Goal: Feedback & Contribution: Leave review/rating

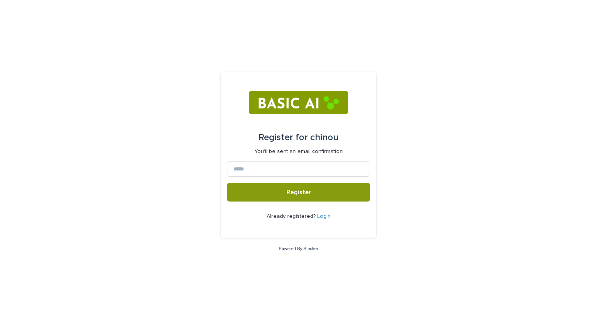
click at [550, 70] on div "Register for chinou You'll be sent an email confirmation Register Already regis…" at bounding box center [298, 166] width 597 height 332
click at [344, 167] on input at bounding box center [298, 169] width 143 height 16
type input "*"
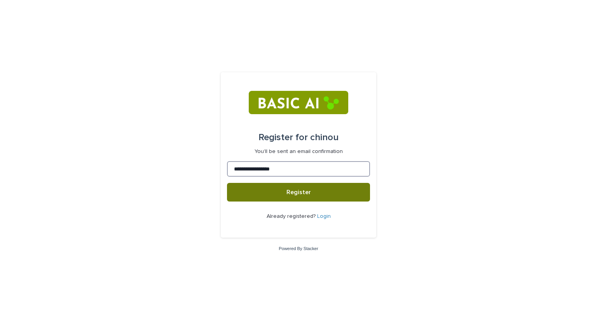
type input "**********"
click at [333, 193] on button "Register" at bounding box center [298, 192] width 143 height 19
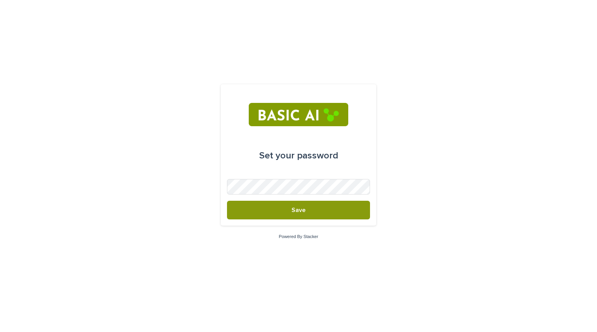
click at [501, 96] on div "Set your password Save Powered By Stacker" at bounding box center [298, 166] width 597 height 332
click at [227, 201] on button "Save" at bounding box center [298, 210] width 143 height 19
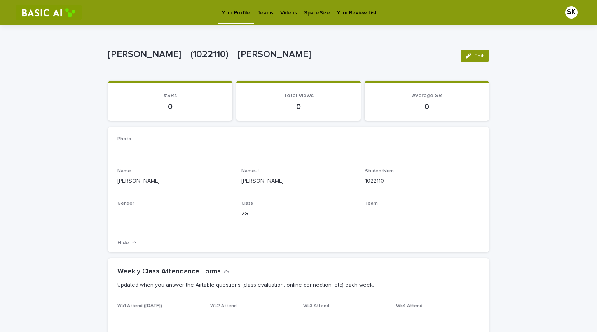
click at [264, 16] on link "Teams" at bounding box center [265, 12] width 23 height 24
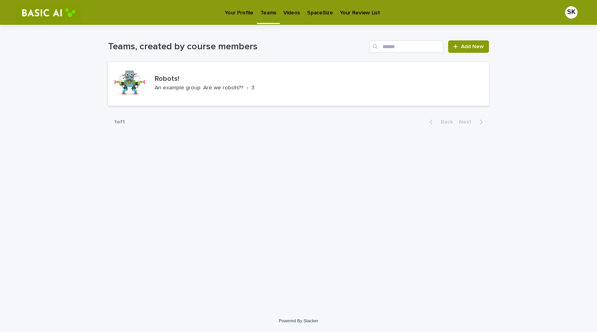
click at [283, 11] on p "Videos" at bounding box center [291, 8] width 17 height 16
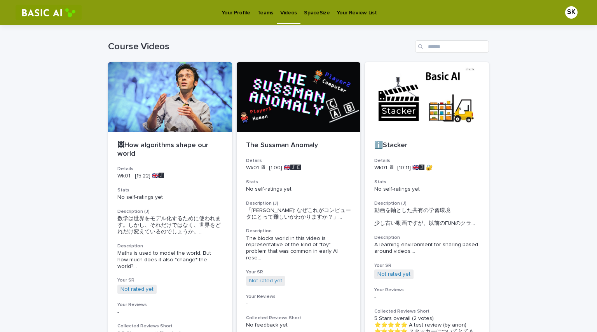
click at [314, 12] on p "SpaceSize" at bounding box center [317, 8] width 26 height 16
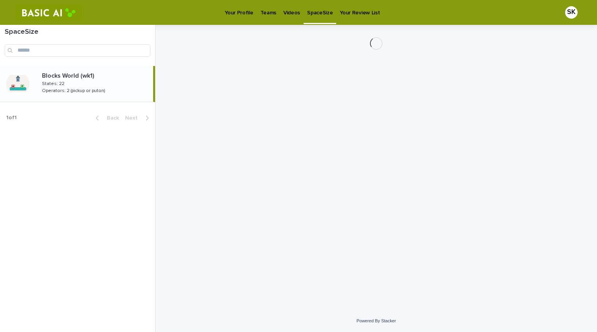
click at [350, 11] on p "Your Review List" at bounding box center [360, 8] width 40 height 16
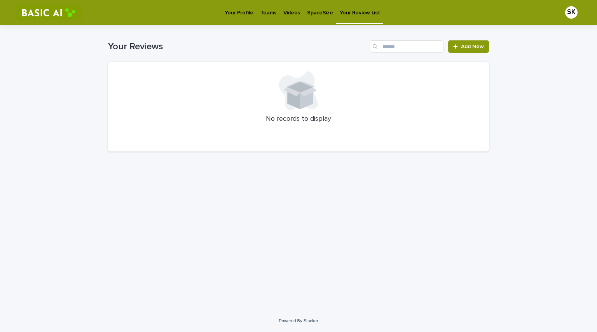
click at [238, 10] on p "Your Profile" at bounding box center [239, 8] width 28 height 16
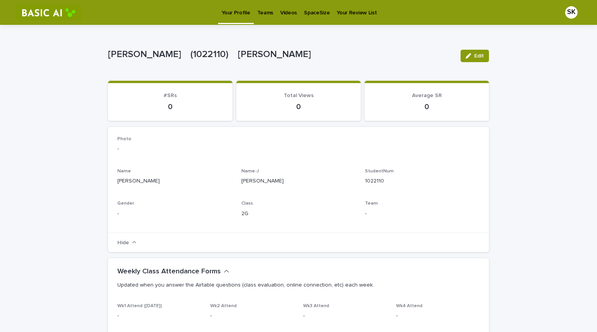
scroll to position [16, 0]
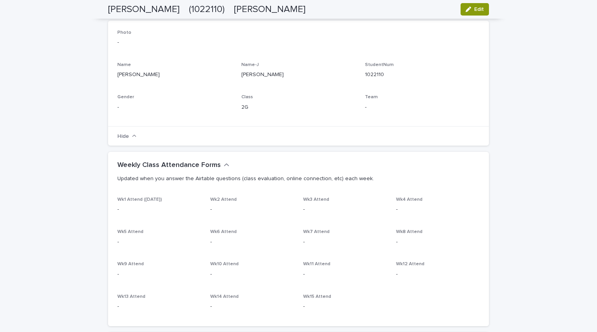
scroll to position [0, 0]
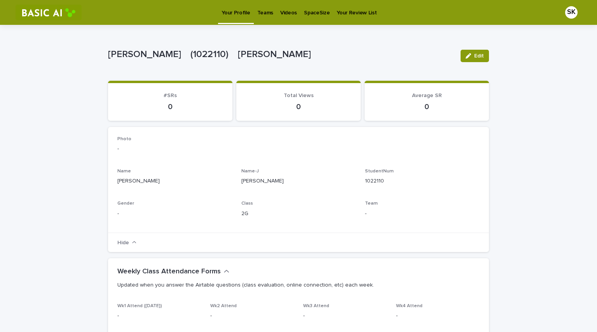
click at [347, 14] on p "Your Review List" at bounding box center [356, 8] width 40 height 16
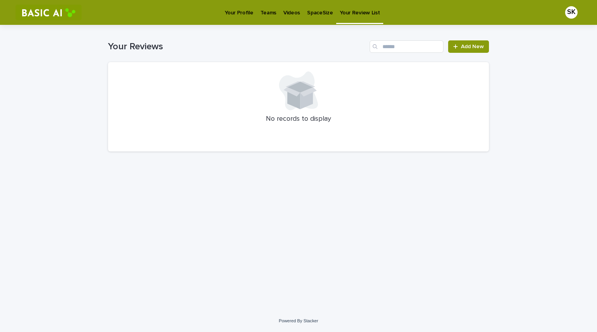
click at [285, 15] on p "Videos" at bounding box center [291, 8] width 17 height 16
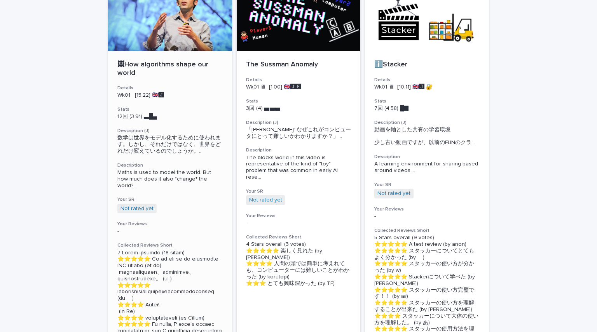
scroll to position [79, 0]
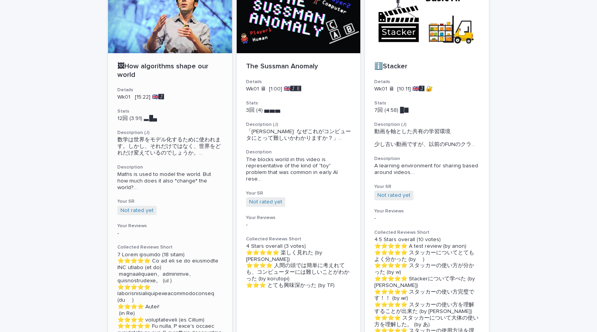
click at [166, 42] on div at bounding box center [170, 18] width 124 height 70
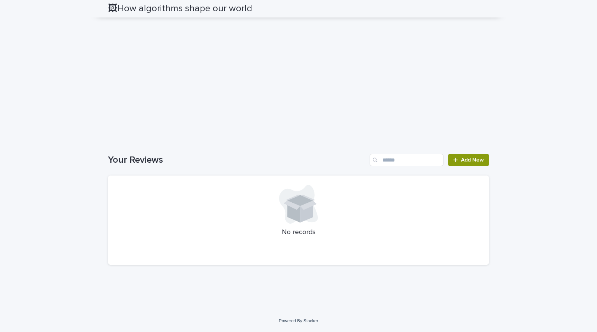
scroll to position [1025, 0]
click at [451, 164] on link "Add New" at bounding box center [468, 160] width 41 height 12
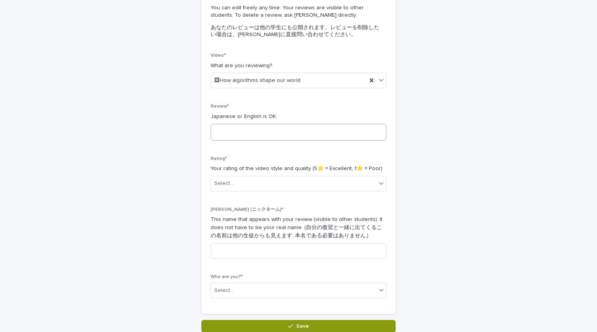
scroll to position [87, 0]
click at [338, 137] on textarea at bounding box center [299, 132] width 176 height 17
click at [379, 82] on icon at bounding box center [381, 81] width 8 height 8
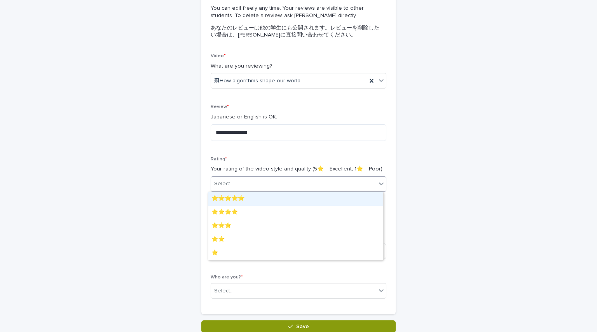
click at [319, 190] on div "Select..." at bounding box center [293, 184] width 165 height 13
click at [315, 201] on div "⭐️⭐️⭐️⭐️⭐️" at bounding box center [295, 199] width 175 height 14
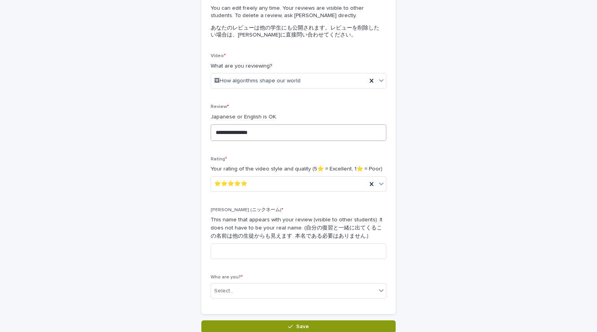
drag, startPoint x: 339, startPoint y: 141, endPoint x: 341, endPoint y: 133, distance: 8.5
click at [341, 133] on div "**********" at bounding box center [299, 125] width 176 height 43
click at [341, 133] on textarea "**********" at bounding box center [299, 132] width 176 height 17
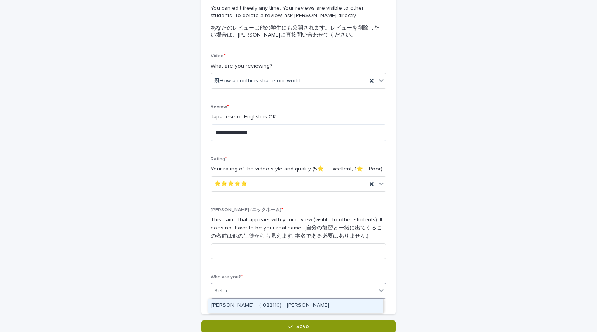
click at [302, 289] on div "Select..." at bounding box center [293, 291] width 165 height 13
click at [301, 303] on div "[PERSON_NAME]　(1022110)　[PERSON_NAME]" at bounding box center [295, 306] width 175 height 14
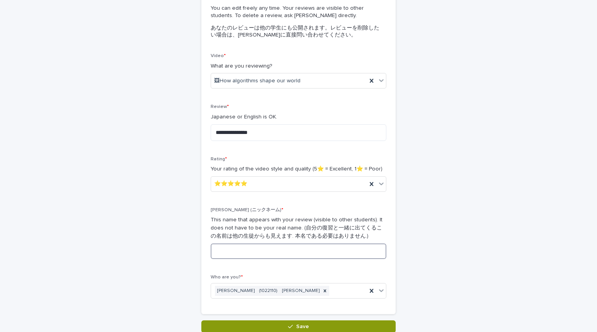
click at [301, 250] on input at bounding box center [299, 252] width 176 height 16
click at [313, 228] on p "This name that appears with your review (visible to other students). It does no…" at bounding box center [299, 228] width 176 height 24
click at [324, 135] on textarea "**********" at bounding box center [299, 132] width 176 height 17
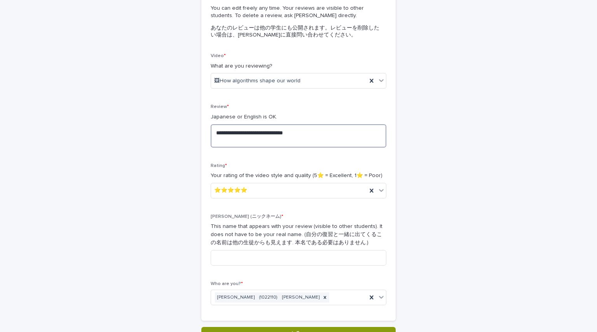
type textarea "**********"
click at [405, 147] on div "**********" at bounding box center [298, 139] width 381 height 402
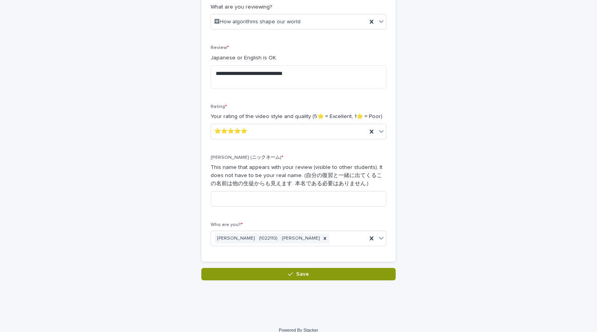
scroll to position [146, 0]
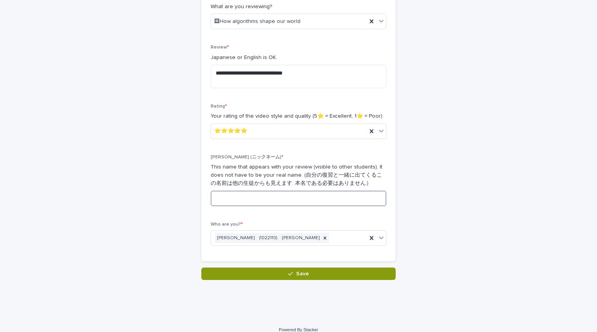
click at [353, 200] on input at bounding box center [299, 199] width 176 height 16
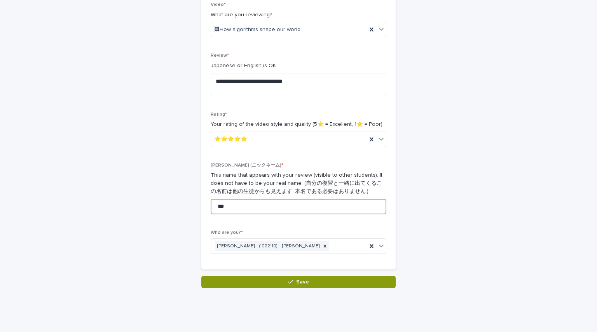
scroll to position [155, 0]
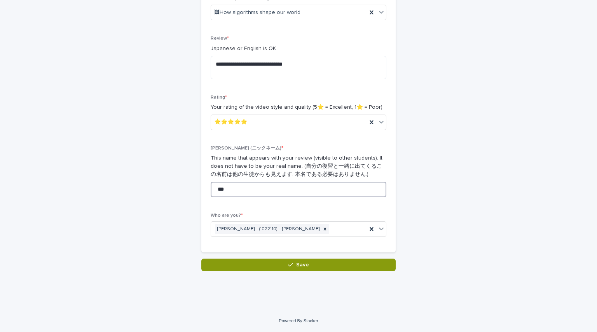
type input "***"
click at [431, 186] on div "**********" at bounding box center [298, 70] width 381 height 402
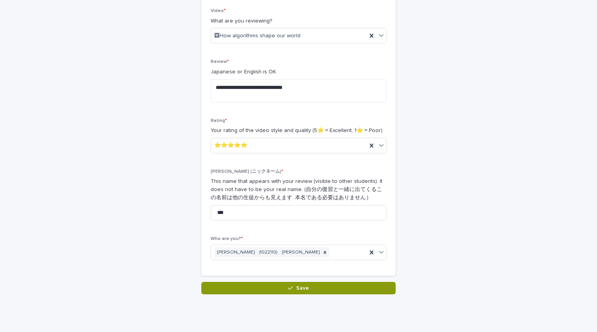
scroll to position [132, 0]
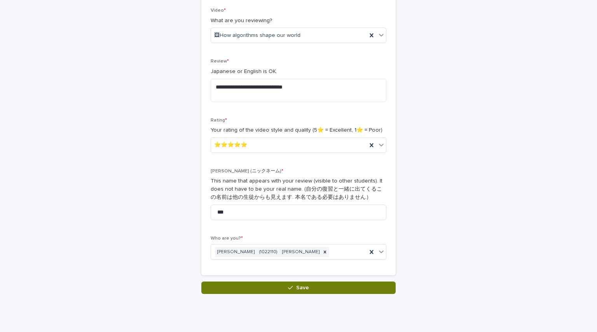
click at [361, 287] on button "Save" at bounding box center [298, 288] width 194 height 12
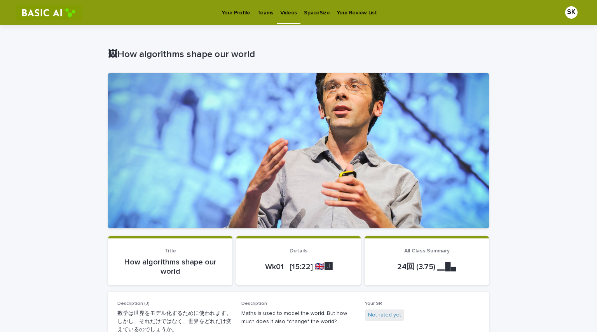
scroll to position [2, 0]
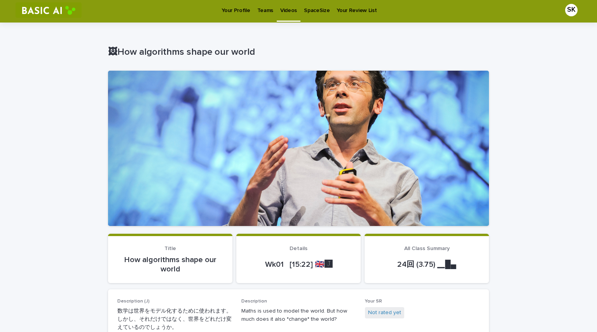
click at [286, 7] on p "Videos" at bounding box center [288, 6] width 17 height 16
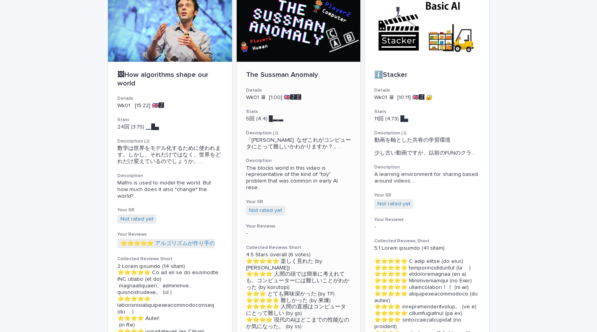
scroll to position [17, 0]
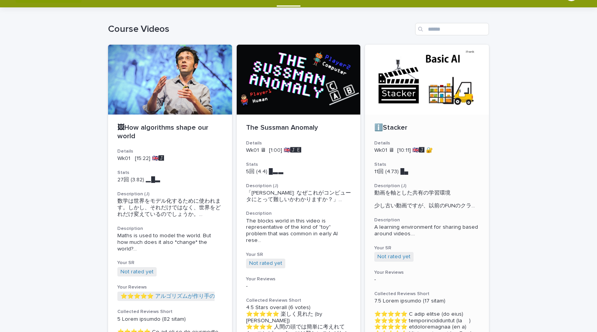
click at [397, 83] on div at bounding box center [427, 80] width 124 height 70
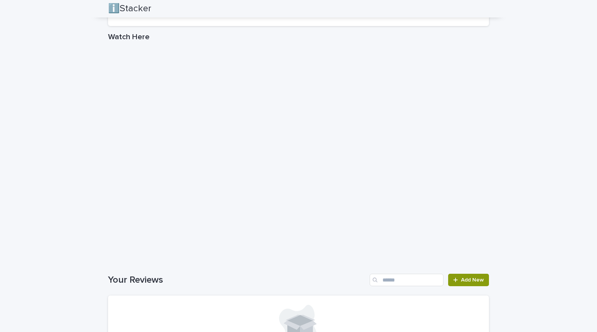
scroll to position [767, 0]
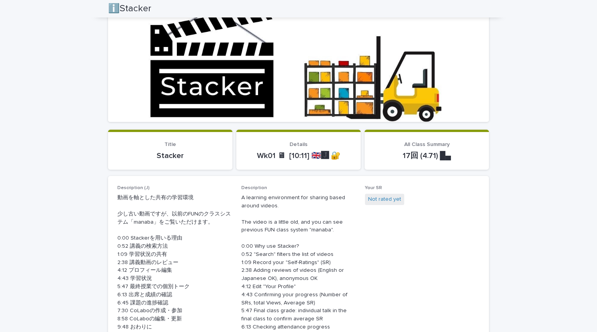
scroll to position [0, 0]
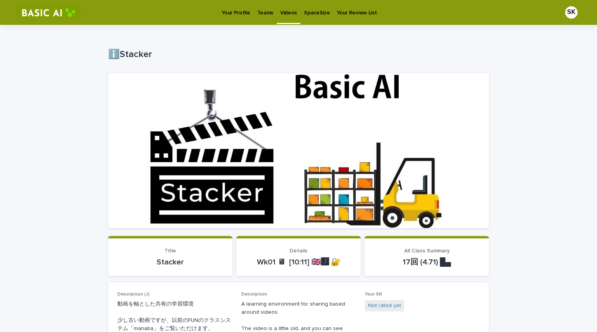
click at [285, 12] on p "Videos" at bounding box center [288, 8] width 17 height 16
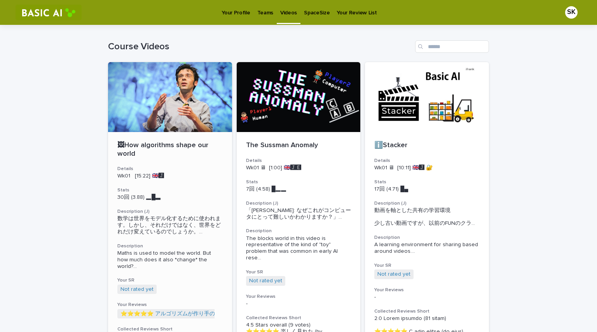
click at [200, 108] on div at bounding box center [170, 97] width 124 height 70
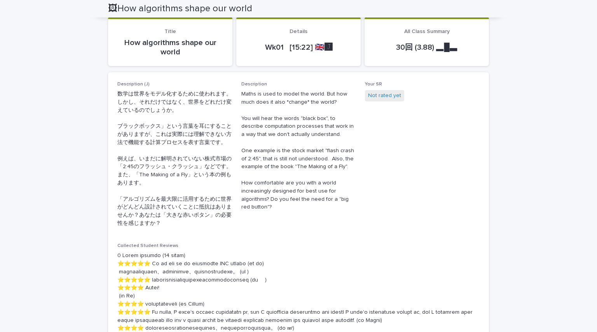
scroll to position [220, 0]
click at [384, 95] on link "Not rated yet" at bounding box center [384, 95] width 33 height 8
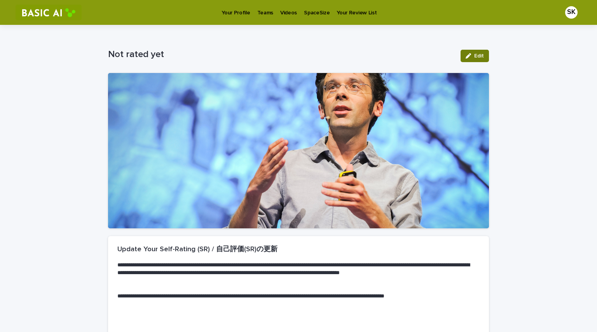
click at [465, 56] on icon "button" at bounding box center [467, 55] width 5 height 5
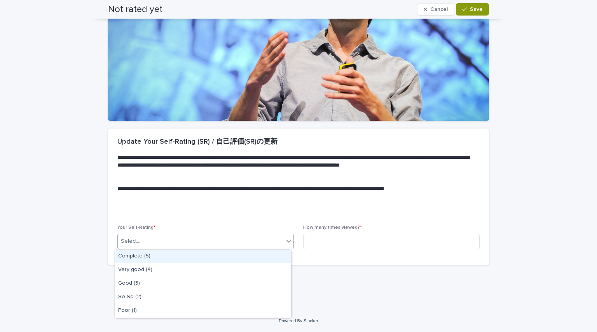
click at [241, 242] on div "Select..." at bounding box center [201, 241] width 166 height 13
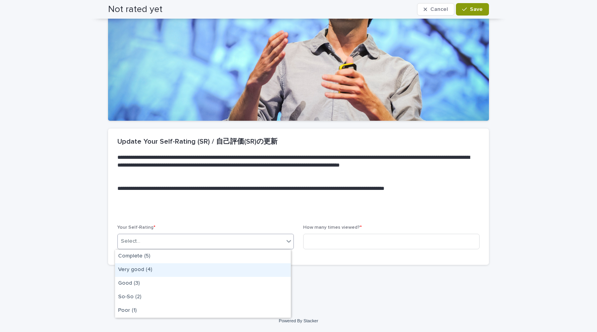
click at [223, 270] on div "Very good (4)" at bounding box center [203, 270] width 176 height 14
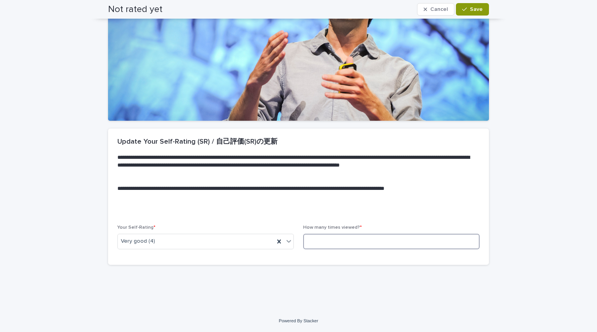
click at [332, 237] on input at bounding box center [391, 242] width 176 height 16
type input "*"
click at [400, 179] on p at bounding box center [296, 181] width 359 height 8
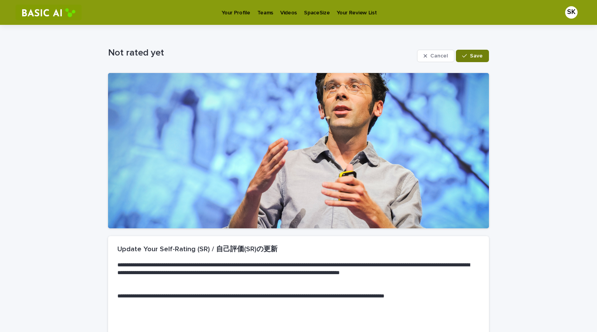
click at [462, 54] on icon "button" at bounding box center [464, 55] width 5 height 5
click at [286, 13] on p "Videos" at bounding box center [288, 8] width 17 height 16
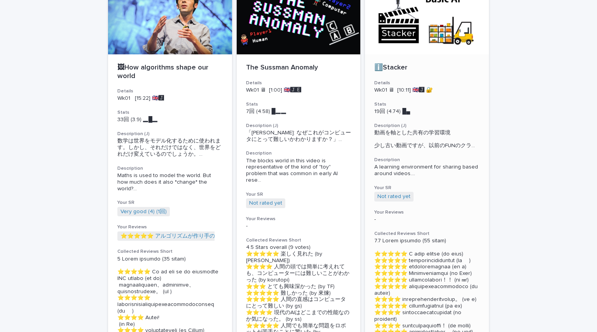
scroll to position [54, 0]
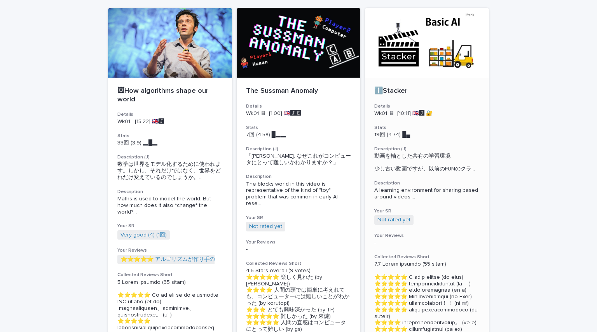
click at [428, 38] on div at bounding box center [427, 43] width 124 height 70
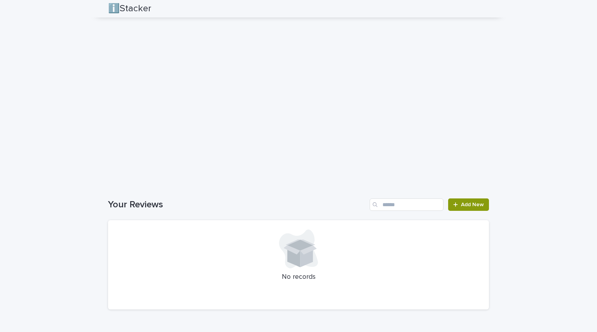
scroll to position [920, 0]
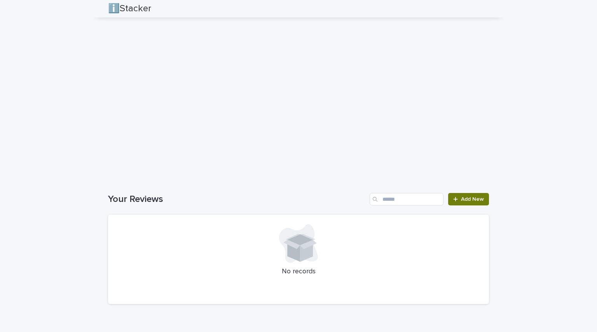
click at [450, 203] on link "Add New" at bounding box center [468, 199] width 41 height 12
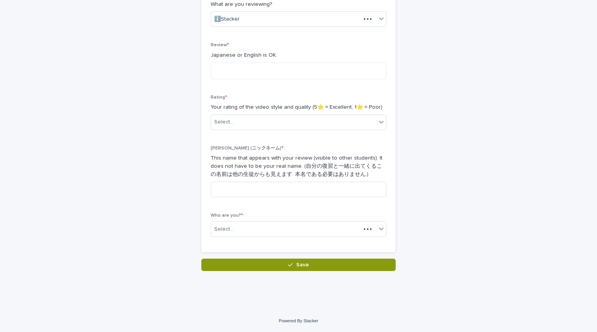
scroll to position [149, 0]
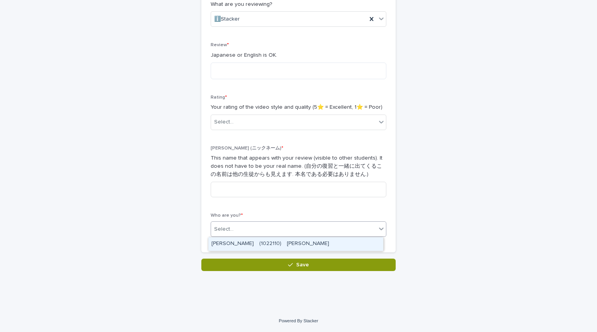
click at [303, 228] on div "Select..." at bounding box center [293, 229] width 165 height 13
click at [295, 248] on div "[PERSON_NAME]　(1022110)　[PERSON_NAME]" at bounding box center [295, 244] width 175 height 14
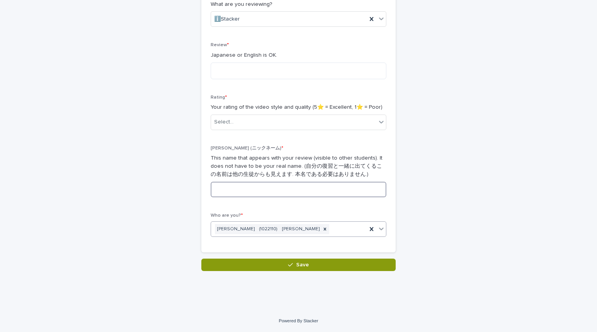
click at [312, 192] on input at bounding box center [299, 190] width 176 height 16
type input "***"
click at [315, 161] on p "This name that appears with your review (visible to other students). It does no…" at bounding box center [299, 166] width 176 height 24
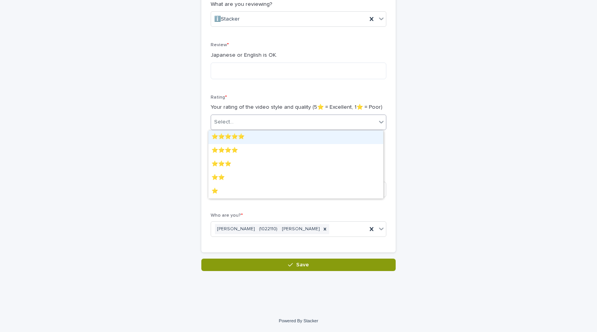
click at [333, 125] on div "Select..." at bounding box center [293, 122] width 165 height 13
click at [324, 134] on div "⭐️⭐️⭐️⭐️⭐️" at bounding box center [295, 138] width 175 height 14
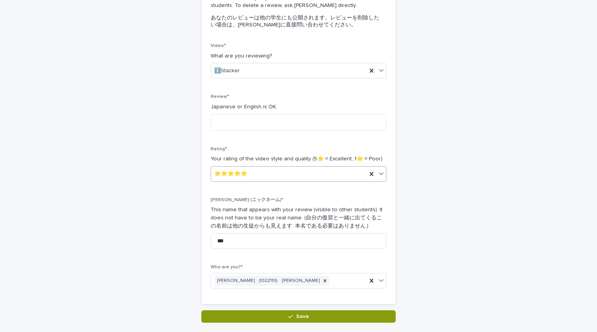
scroll to position [97, 0]
click at [316, 126] on textarea at bounding box center [299, 123] width 176 height 17
type textarea "**********"
click at [326, 103] on p "Japanese or English is OK." at bounding box center [299, 107] width 176 height 8
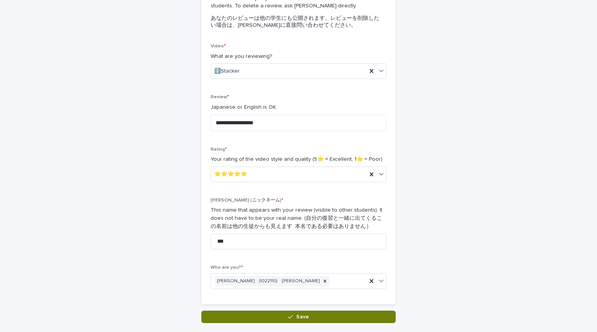
click at [328, 313] on button "Save" at bounding box center [298, 317] width 194 height 12
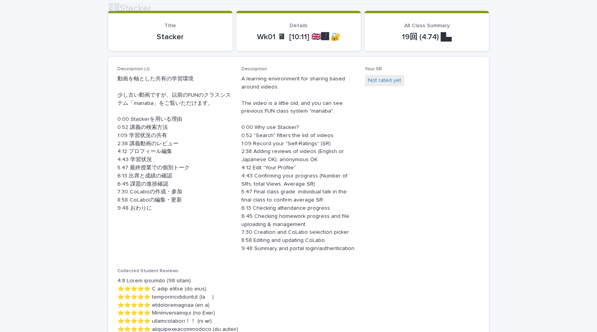
scroll to position [258, 0]
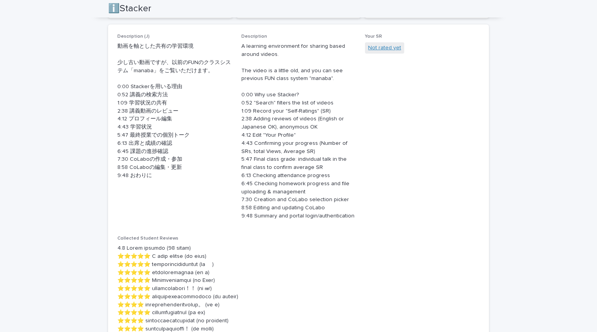
click at [385, 50] on link "Not rated yet" at bounding box center [384, 48] width 33 height 8
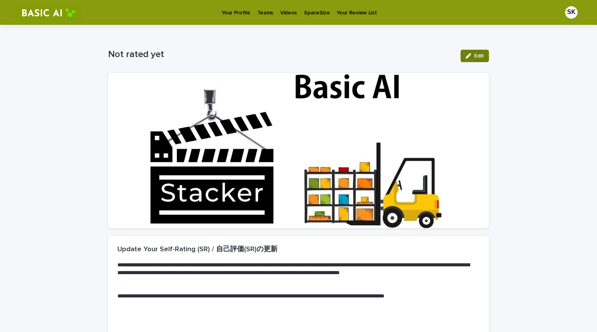
click at [474, 53] on span "Edit" at bounding box center [479, 55] width 10 height 5
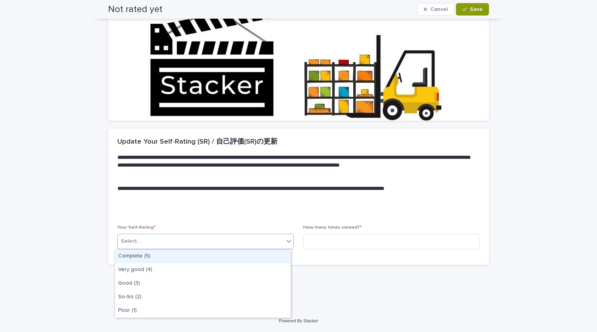
click at [270, 245] on div "Select..." at bounding box center [201, 241] width 166 height 13
click at [264, 252] on div "Complete (5)" at bounding box center [203, 257] width 176 height 14
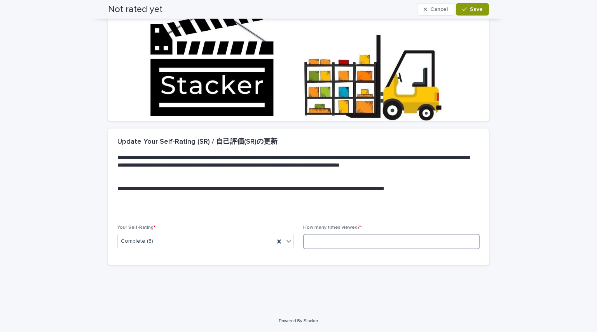
click at [357, 239] on input at bounding box center [391, 242] width 176 height 16
type input "*"
click at [411, 201] on p "**********" at bounding box center [296, 196] width 359 height 23
click at [474, 8] on span "Save" at bounding box center [476, 9] width 13 height 5
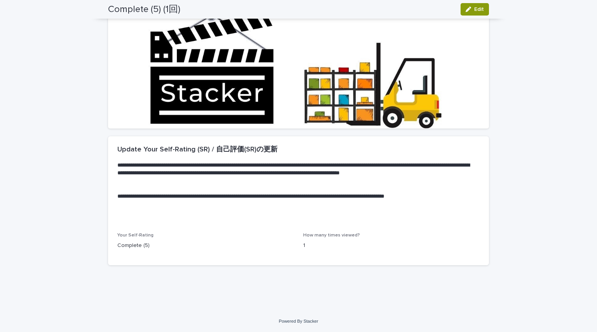
scroll to position [0, 0]
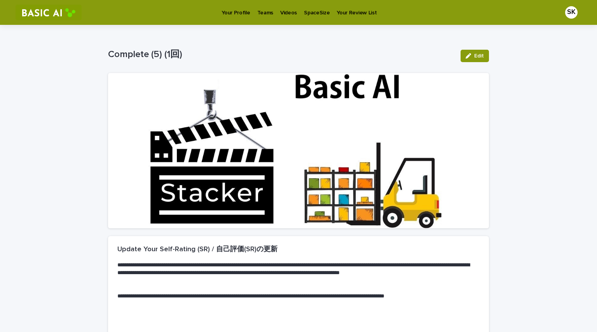
click at [283, 16] on p "Videos" at bounding box center [288, 8] width 17 height 16
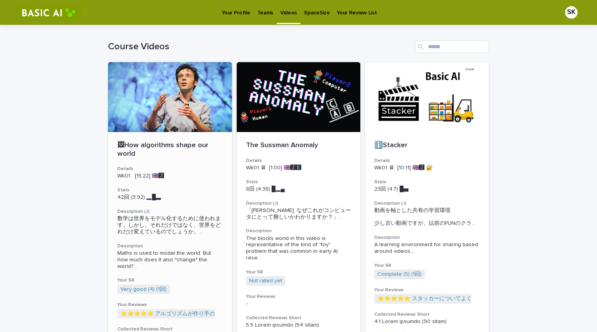
click at [204, 107] on div at bounding box center [170, 97] width 124 height 70
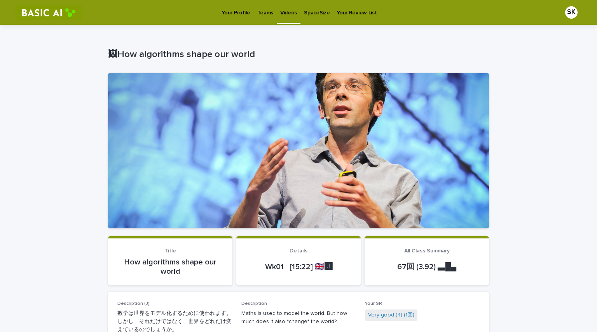
click at [568, 13] on div "SK" at bounding box center [571, 12] width 12 height 12
click at [549, 33] on p "Log Out" at bounding box center [563, 32] width 49 height 13
